Goal: Entertainment & Leisure: Browse casually

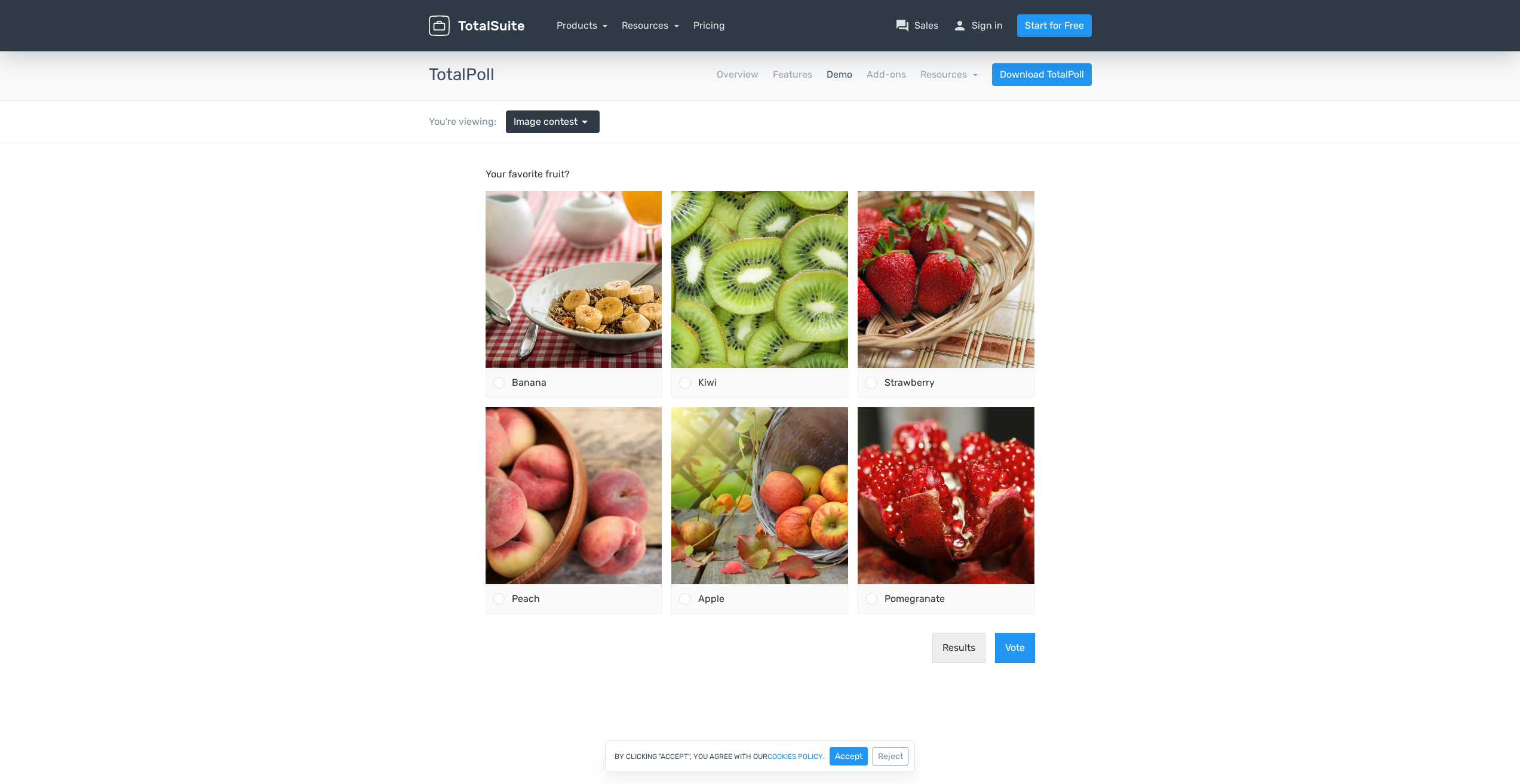
click at [844, 75] on link "Demo" at bounding box center [839, 75] width 25 height 14
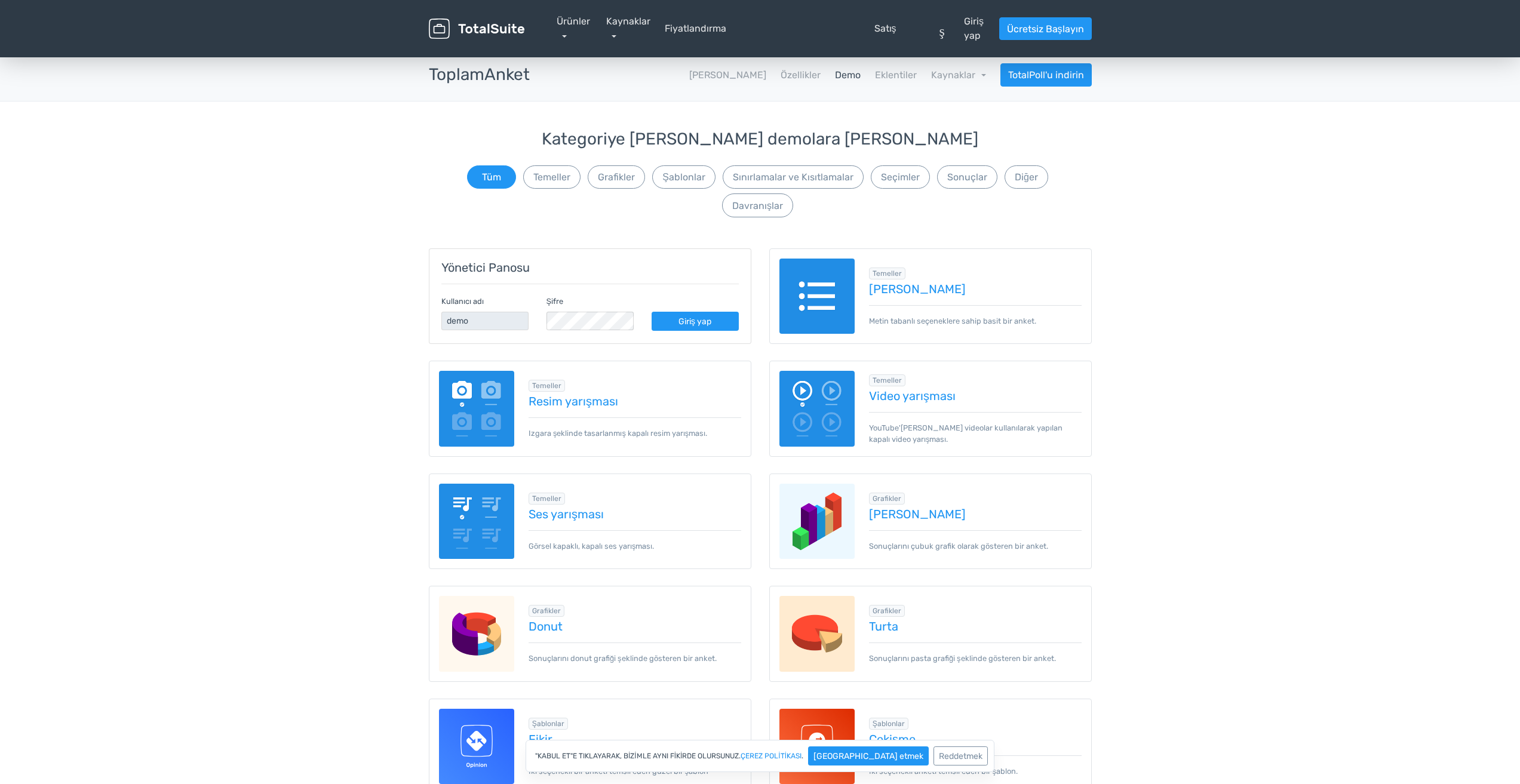
click at [844, 258] on img at bounding box center [817, 296] width 76 height 76
drag, startPoint x: 286, startPoint y: 268, endPoint x: 139, endPoint y: 197, distance: 163.2
click at [708, 317] on font "Giriş yap" at bounding box center [694, 322] width 33 height 10
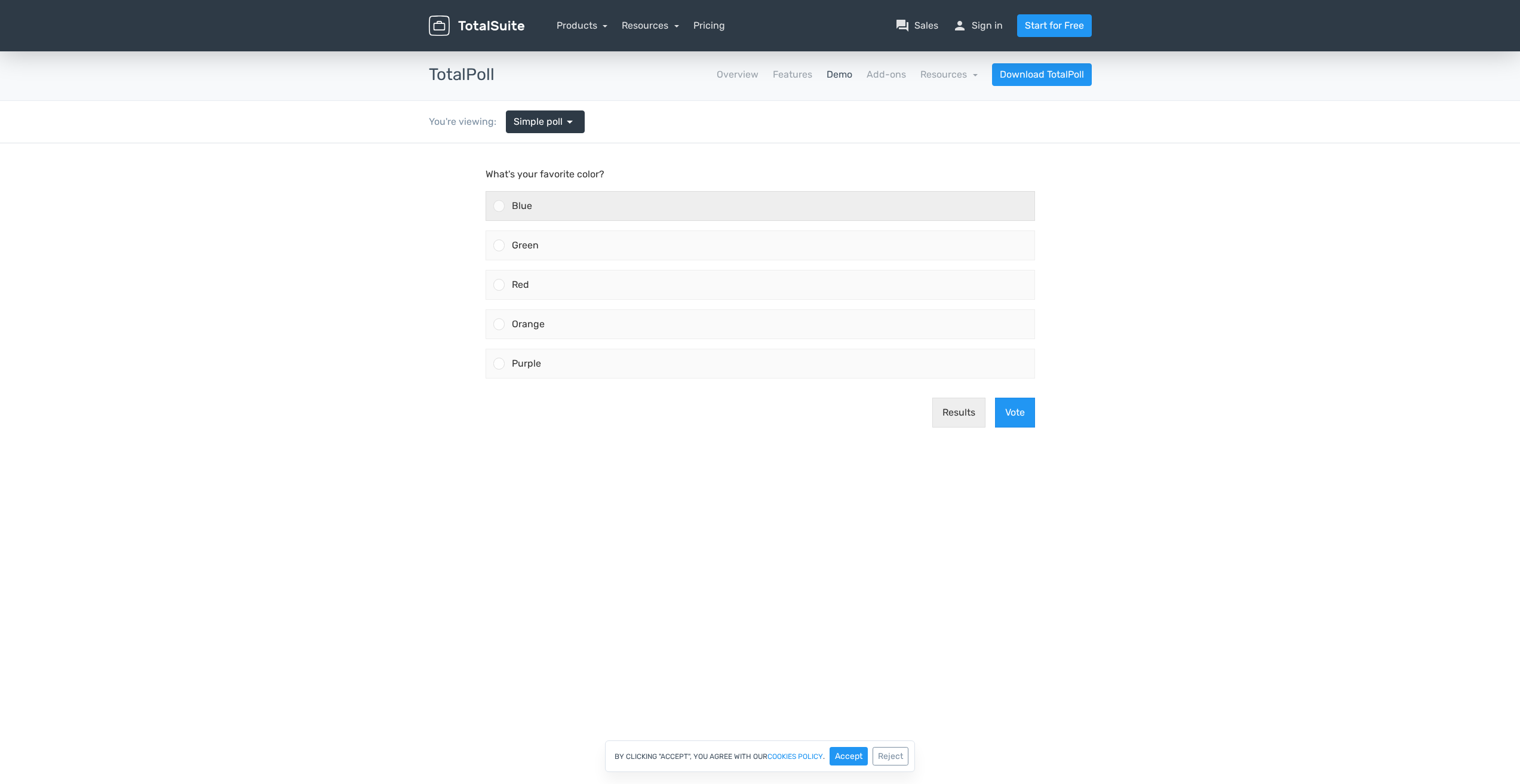
click at [662, 206] on div "Blue" at bounding box center [770, 206] width 530 height 29
click at [499, 206] on input "Blue" at bounding box center [499, 206] width 0 height 0
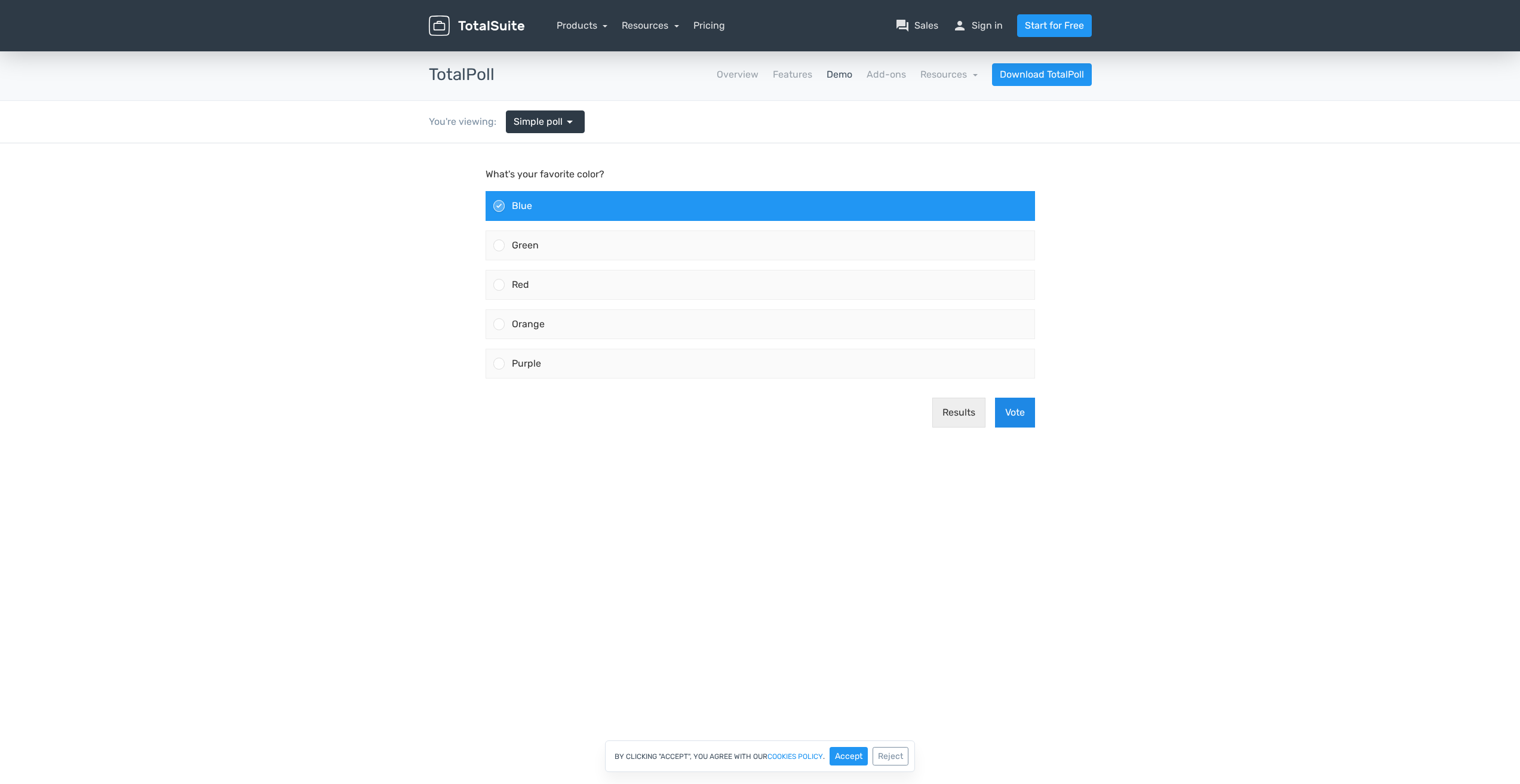
click at [1012, 414] on button "Vote" at bounding box center [1014, 412] width 40 height 30
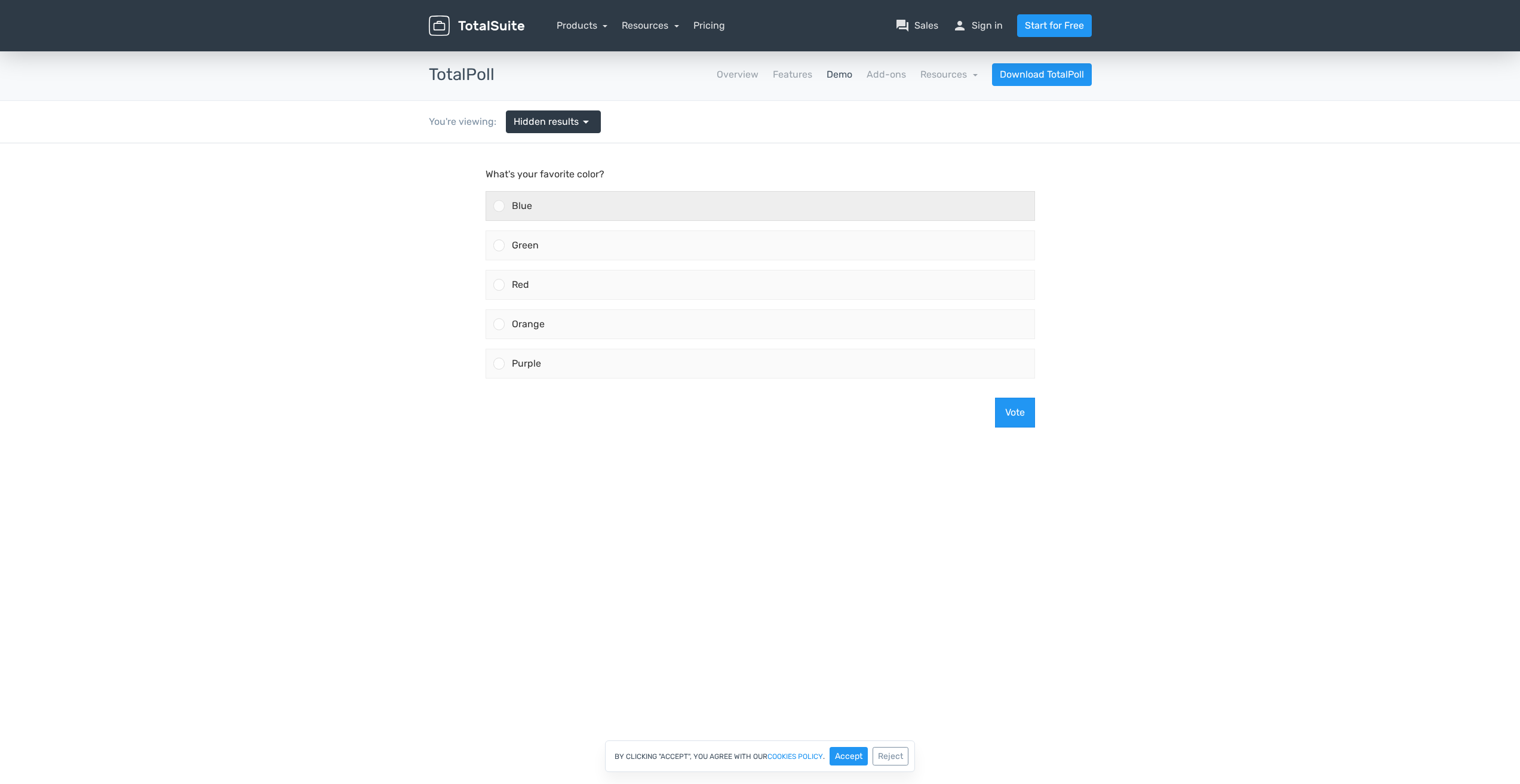
click at [777, 202] on div "Blue" at bounding box center [770, 206] width 530 height 29
click at [499, 206] on input "Blue" at bounding box center [499, 206] width 0 height 0
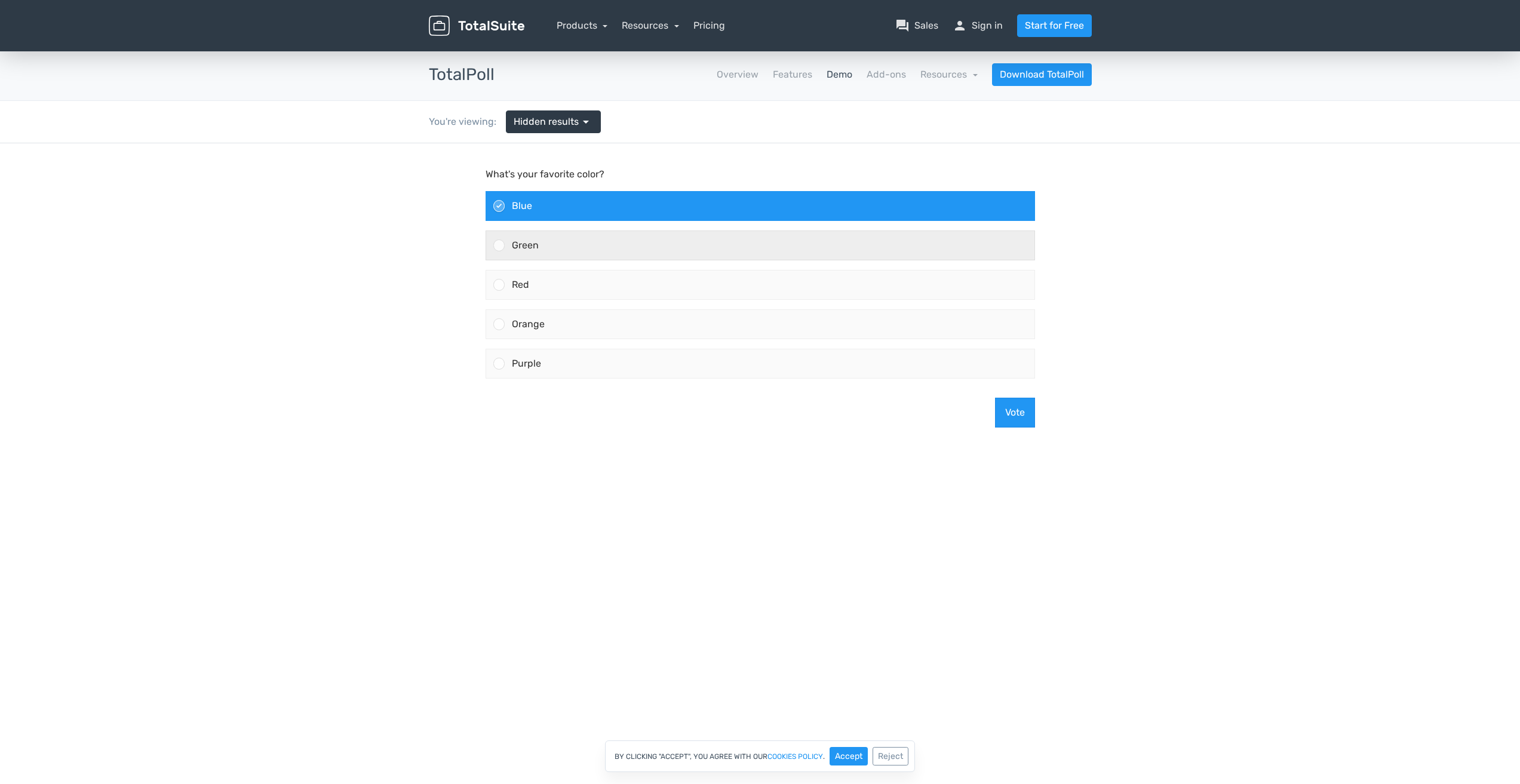
click at [806, 246] on div "Green" at bounding box center [770, 246] width 530 height 29
click at [499, 246] on input "Green" at bounding box center [499, 246] width 0 height 0
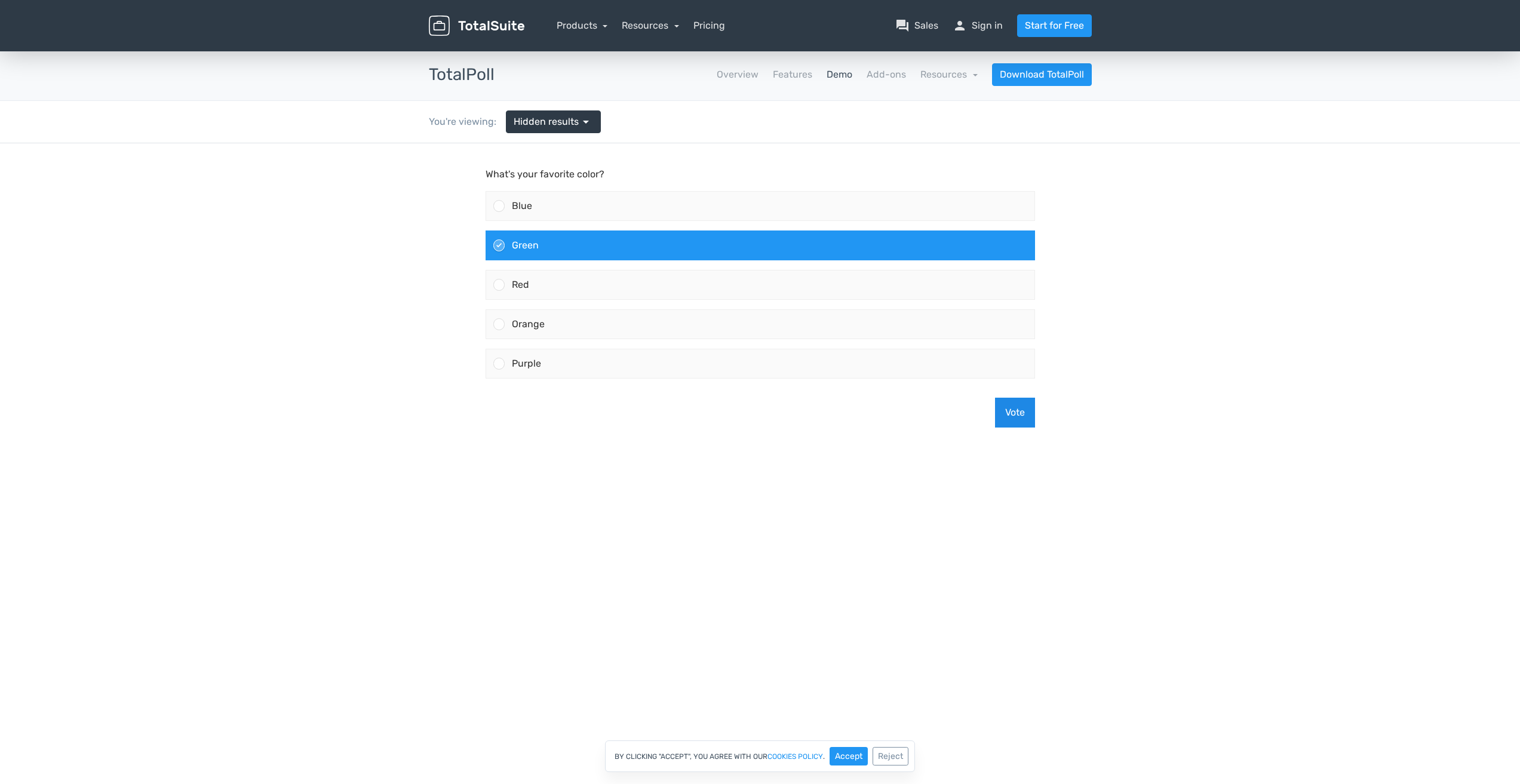
click at [1021, 408] on button "Vote" at bounding box center [1014, 412] width 40 height 30
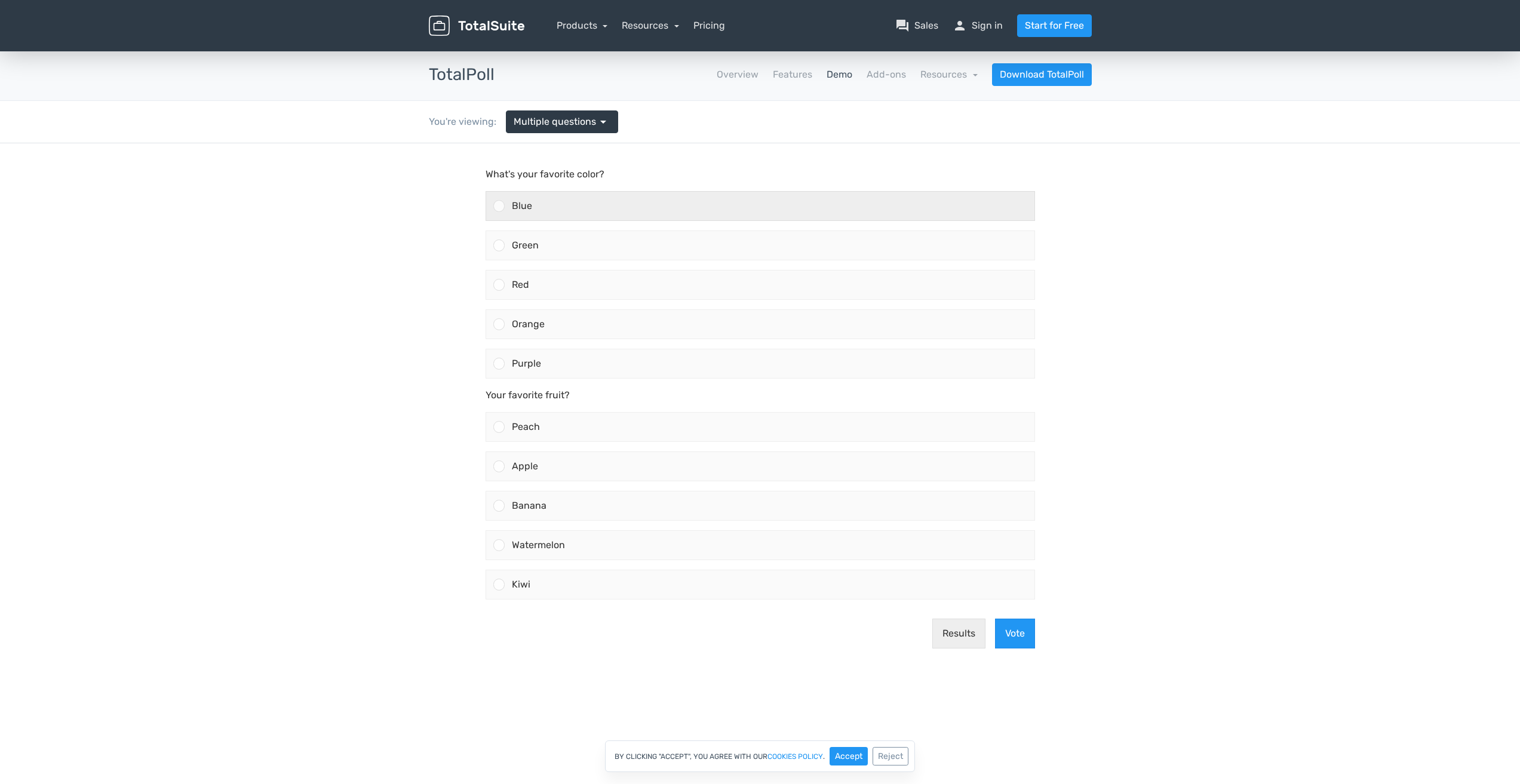
click at [759, 220] on div "Blue" at bounding box center [770, 206] width 530 height 29
click at [499, 206] on input "Blue" at bounding box center [499, 206] width 0 height 0
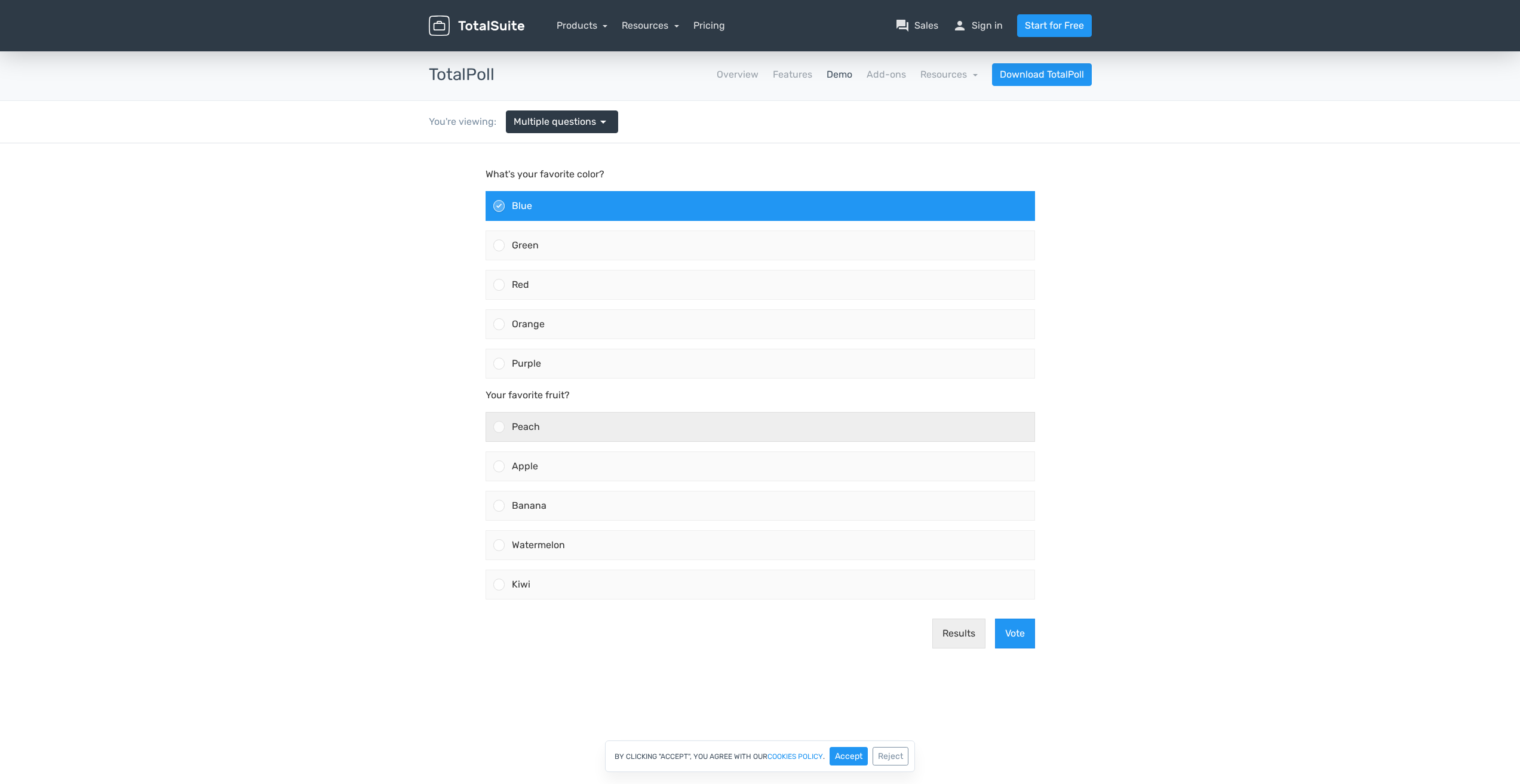
click at [703, 433] on div "Peach" at bounding box center [770, 427] width 530 height 29
click at [499, 427] on input "Peach" at bounding box center [499, 427] width 0 height 0
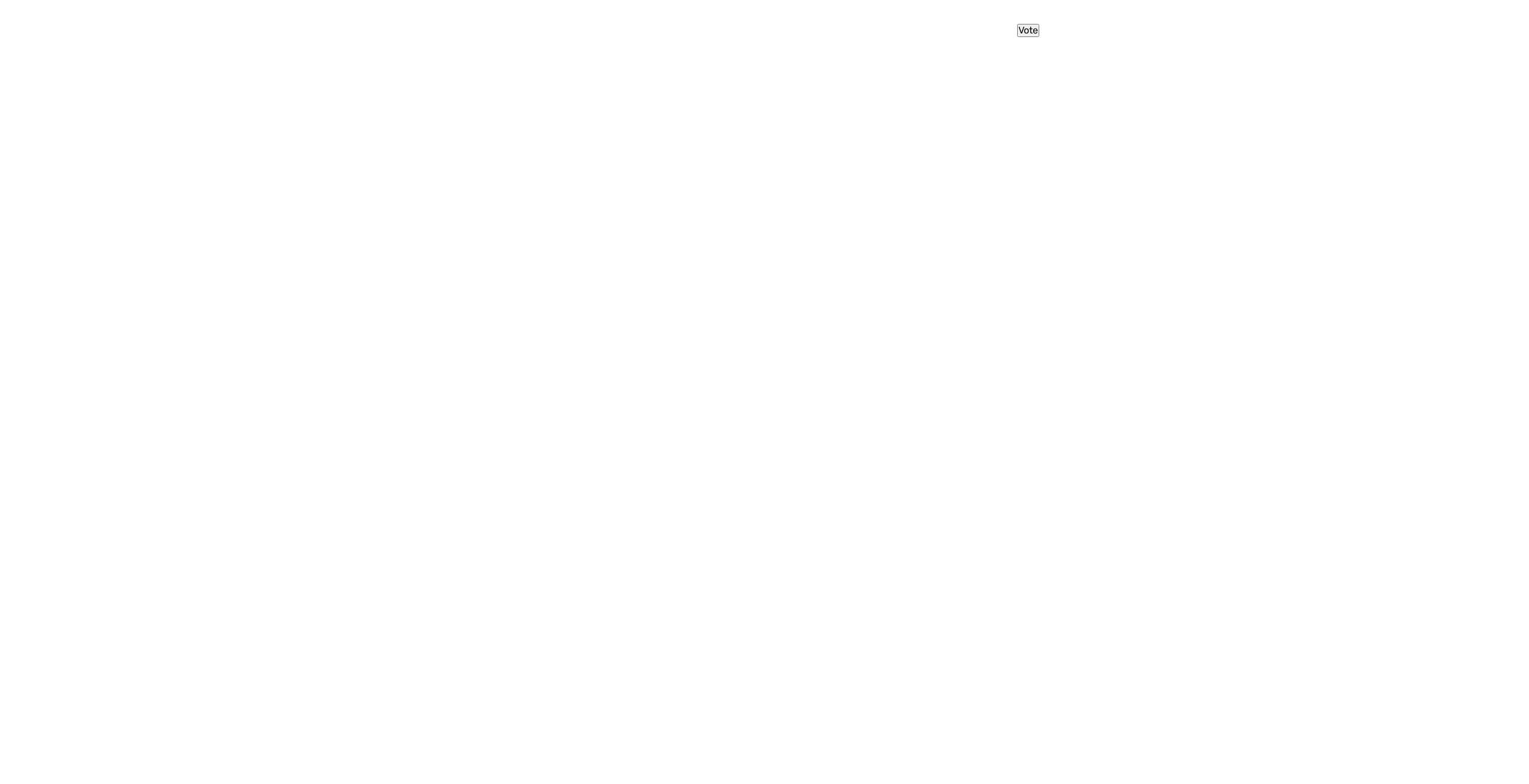
click at [1020, 30] on button "Vote" at bounding box center [1028, 30] width 22 height 14
